Goal: Task Accomplishment & Management: Manage account settings

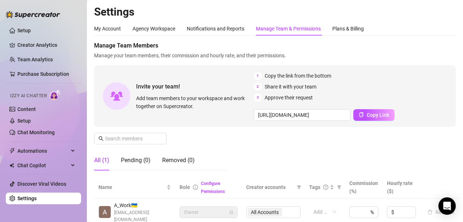
click at [302, 33] on div "Manage Team & Permissions" at bounding box center [288, 29] width 65 height 14
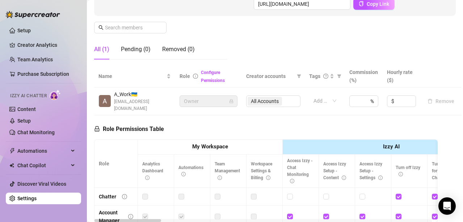
scroll to position [145, 0]
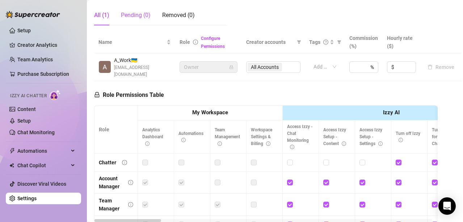
click at [128, 13] on div "Pending (0)" at bounding box center [136, 15] width 30 height 9
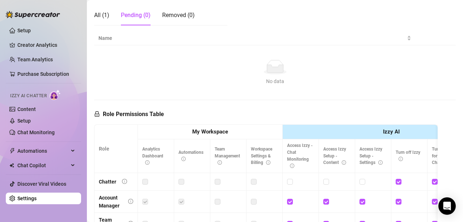
scroll to position [72, 0]
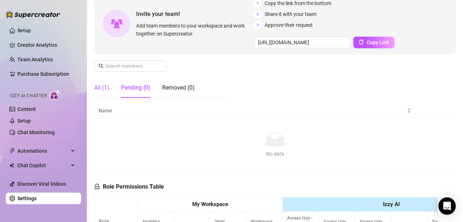
click at [99, 90] on div "All (1)" at bounding box center [101, 87] width 15 height 9
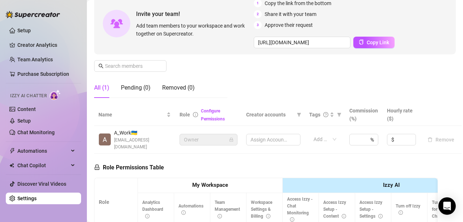
click at [25, 195] on link "Settings" at bounding box center [26, 198] width 19 height 6
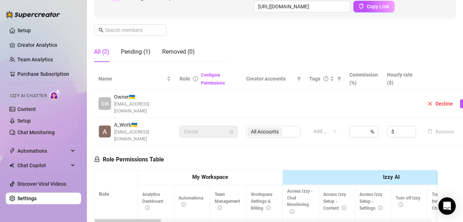
scroll to position [109, 0]
click at [125, 102] on span "[EMAIL_ADDRESS][DOMAIN_NAME]" at bounding box center [142, 107] width 57 height 14
click at [137, 51] on div "Pending (1)" at bounding box center [136, 51] width 30 height 9
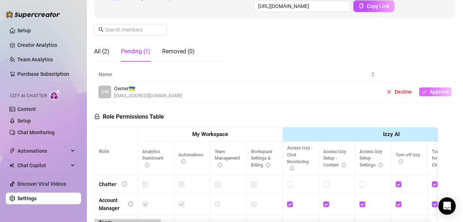
click at [436, 92] on span "Approve" at bounding box center [439, 92] width 19 height 6
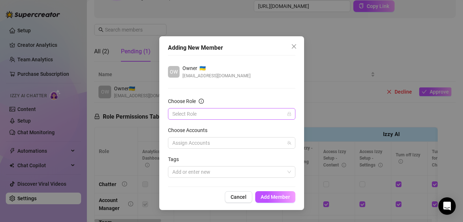
click at [232, 116] on input "Choose Role" at bounding box center [228, 113] width 112 height 11
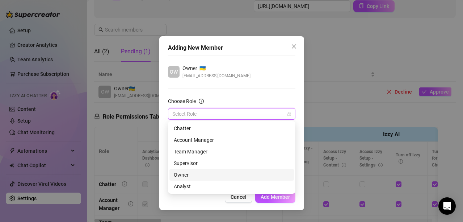
click at [182, 175] on div "Owner" at bounding box center [232, 175] width 116 height 8
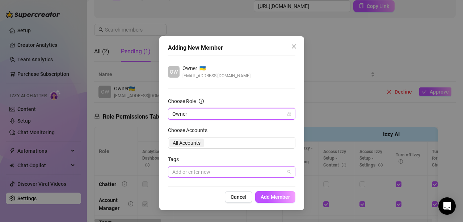
click at [222, 174] on div at bounding box center [228, 172] width 117 height 10
click at [223, 175] on div at bounding box center [228, 172] width 117 height 10
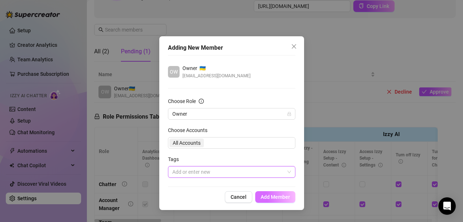
click at [274, 196] on span "Add Member" at bounding box center [275, 197] width 29 height 6
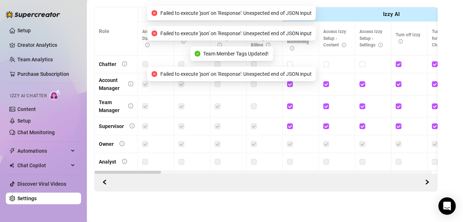
scroll to position [121, 0]
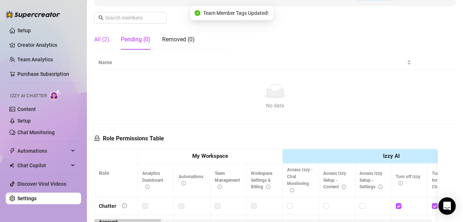
click at [102, 39] on div "All (2)" at bounding box center [101, 39] width 15 height 9
